Goal: Task Accomplishment & Management: Complete application form

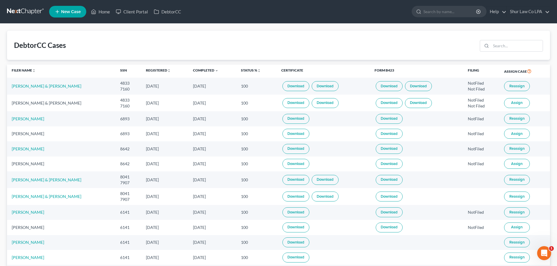
click at [30, 9] on link at bounding box center [25, 11] width 37 height 11
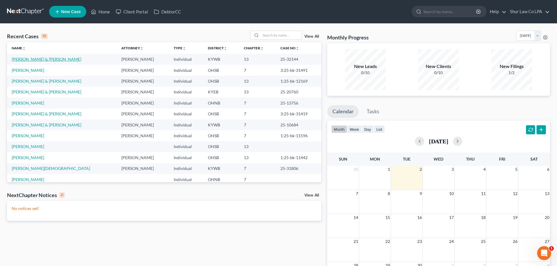
click at [49, 58] on link "[PERSON_NAME] & [PERSON_NAME]" at bounding box center [47, 59] width 70 height 5
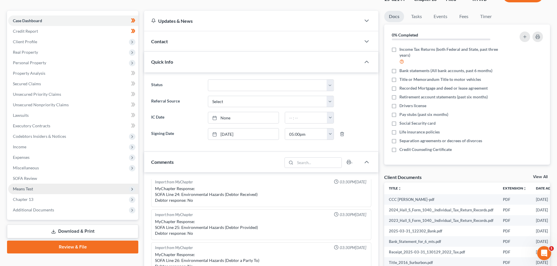
scroll to position [58, 0]
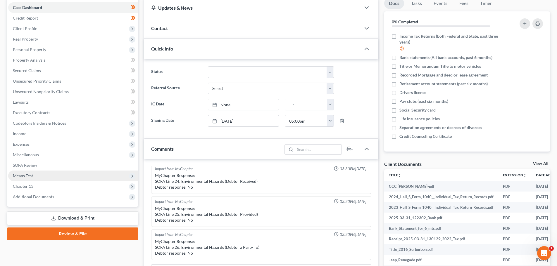
click at [37, 176] on span "Means Test" at bounding box center [73, 176] width 130 height 11
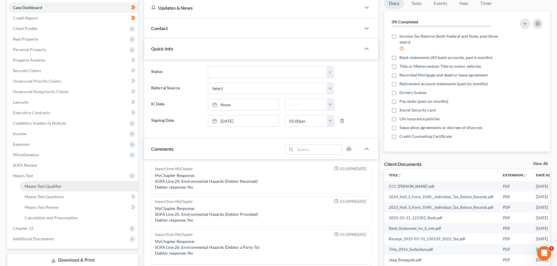
click at [44, 183] on link "Means Test Qualifier" at bounding box center [79, 186] width 118 height 11
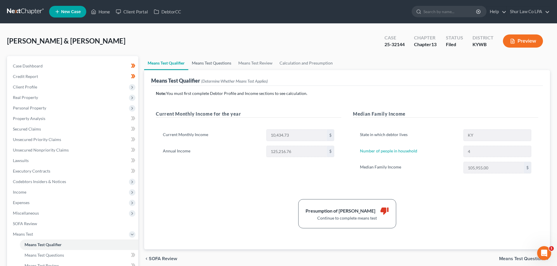
click at [218, 59] on link "Means Test Questions" at bounding box center [211, 63] width 46 height 14
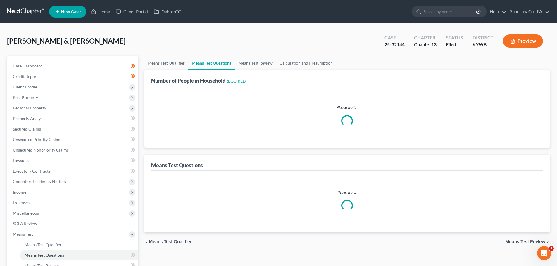
select select "0"
select select "60"
select select "1"
select select "60"
select select "1"
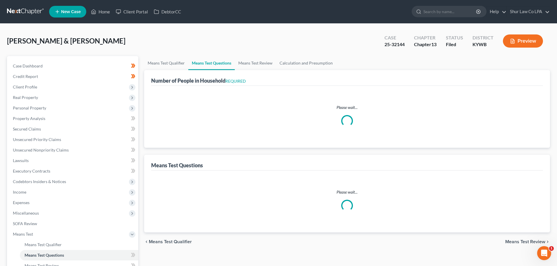
select select "60"
select select "4"
select select "0"
select select "2"
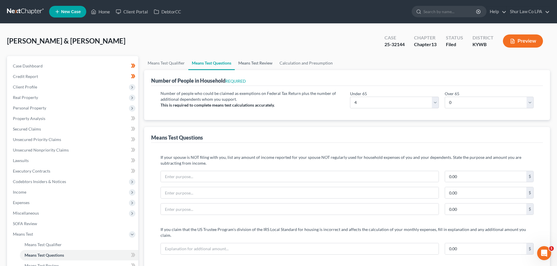
click at [255, 64] on link "Means Test Review" at bounding box center [255, 63] width 41 height 14
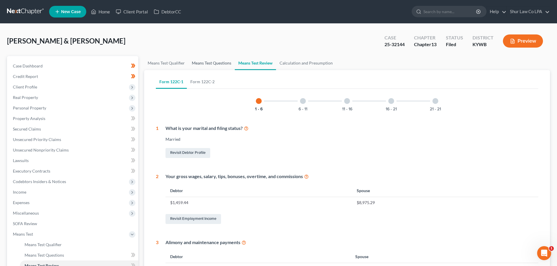
click at [213, 64] on link "Means Test Questions" at bounding box center [211, 63] width 46 height 14
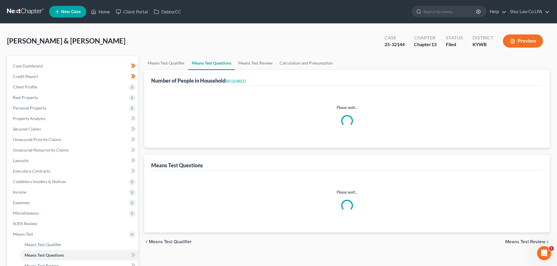
select select "0"
select select "60"
select select "1"
select select "60"
select select "1"
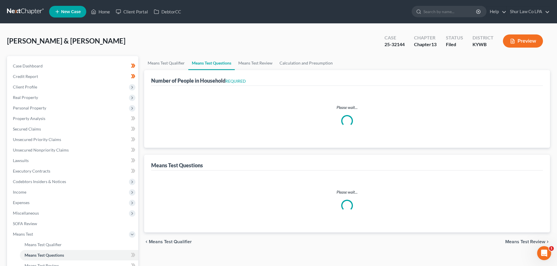
select select "60"
select select "4"
select select "0"
select select "2"
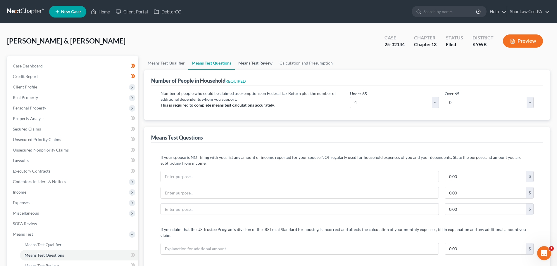
click at [264, 63] on link "Means Test Review" at bounding box center [255, 63] width 41 height 14
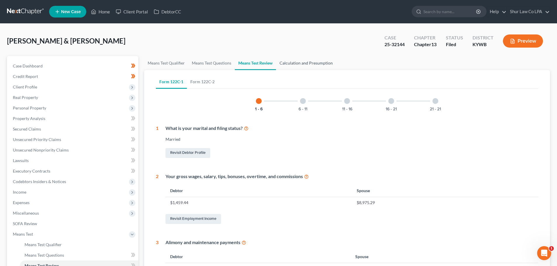
click at [303, 61] on link "Calculation and Presumption" at bounding box center [306, 63] width 60 height 14
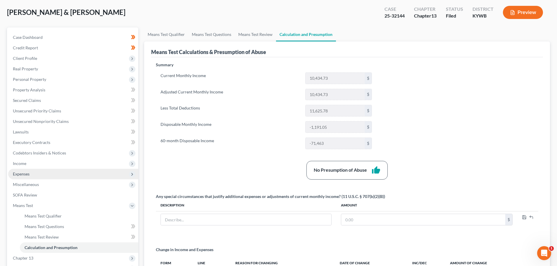
scroll to position [25, 0]
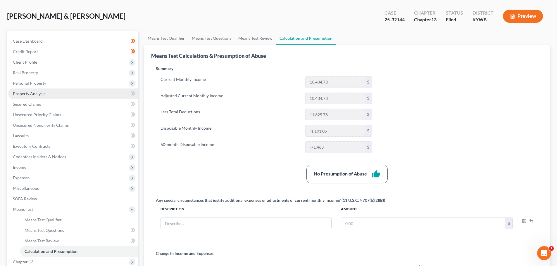
click at [40, 95] on span "Property Analysis" at bounding box center [29, 93] width 32 height 5
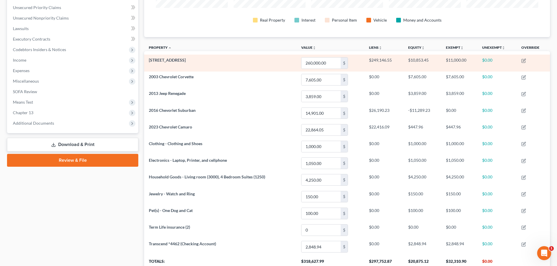
scroll to position [146, 0]
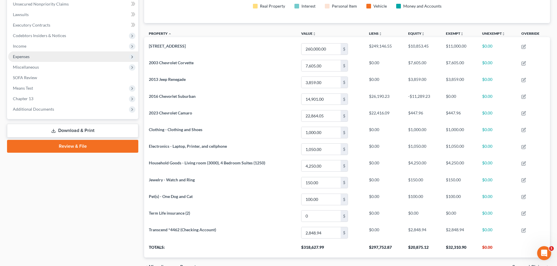
click at [33, 57] on span "Expenses" at bounding box center [73, 56] width 130 height 11
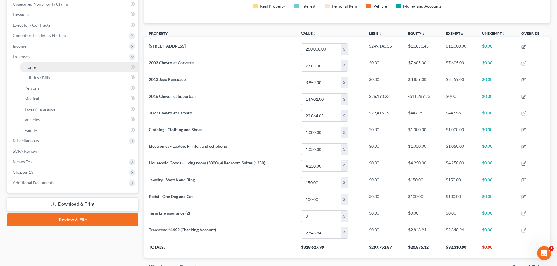
click at [36, 66] on link "Home" at bounding box center [79, 67] width 118 height 11
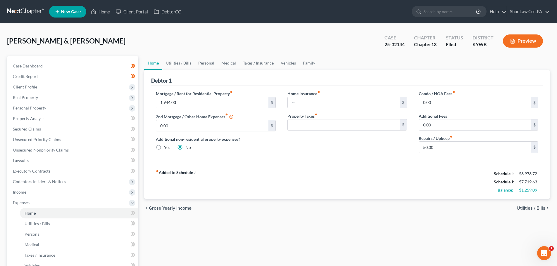
click at [23, 10] on link at bounding box center [25, 11] width 37 height 11
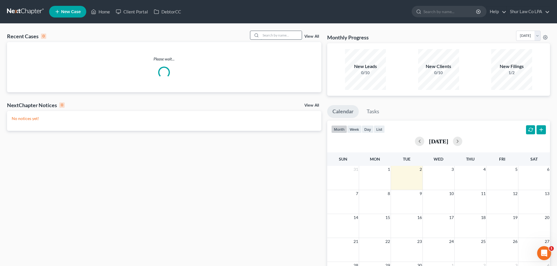
click at [264, 36] on input "search" at bounding box center [281, 35] width 41 height 8
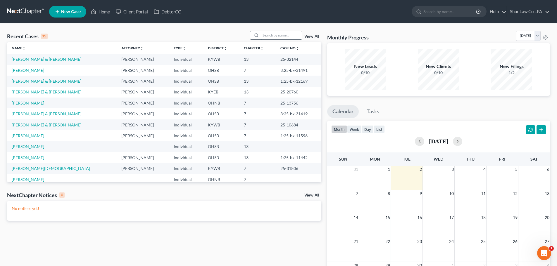
type input "F"
type input "R"
type input "J"
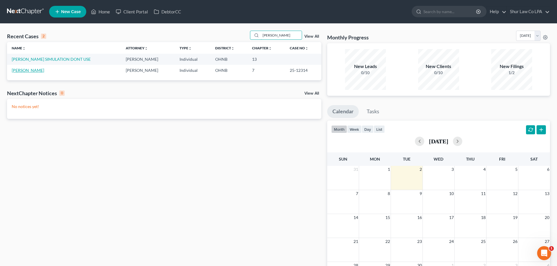
type input "MARCEL"
click at [41, 70] on link "Marcelewski, Joseph" at bounding box center [28, 70] width 32 height 5
